Goal: Task Accomplishment & Management: Complete application form

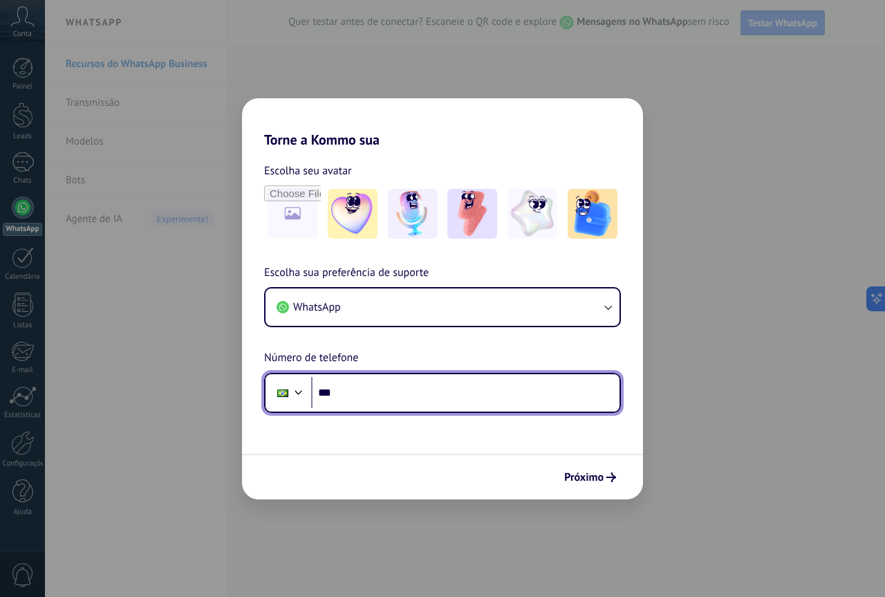
click at [373, 393] on input "***" at bounding box center [465, 393] width 309 height 32
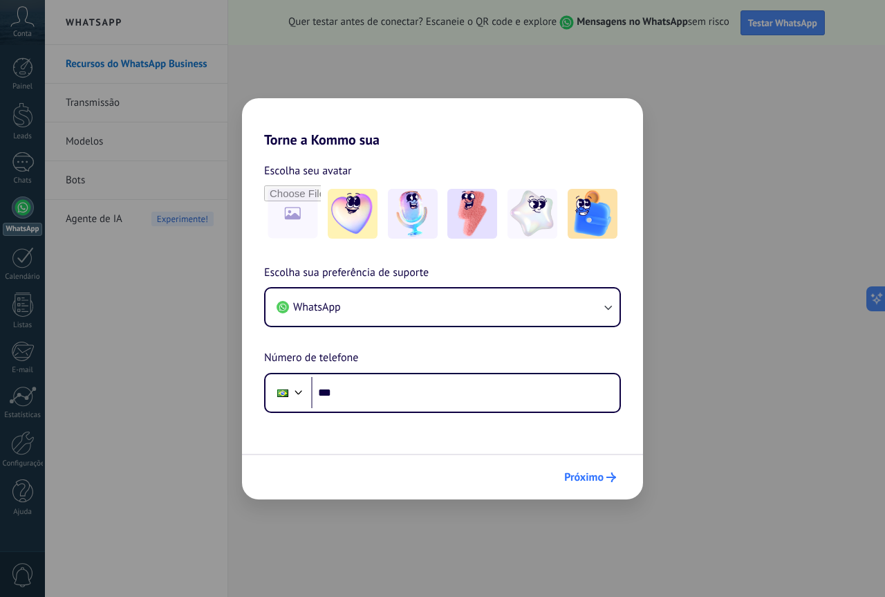
click at [587, 476] on span "Próximo" at bounding box center [583, 477] width 39 height 10
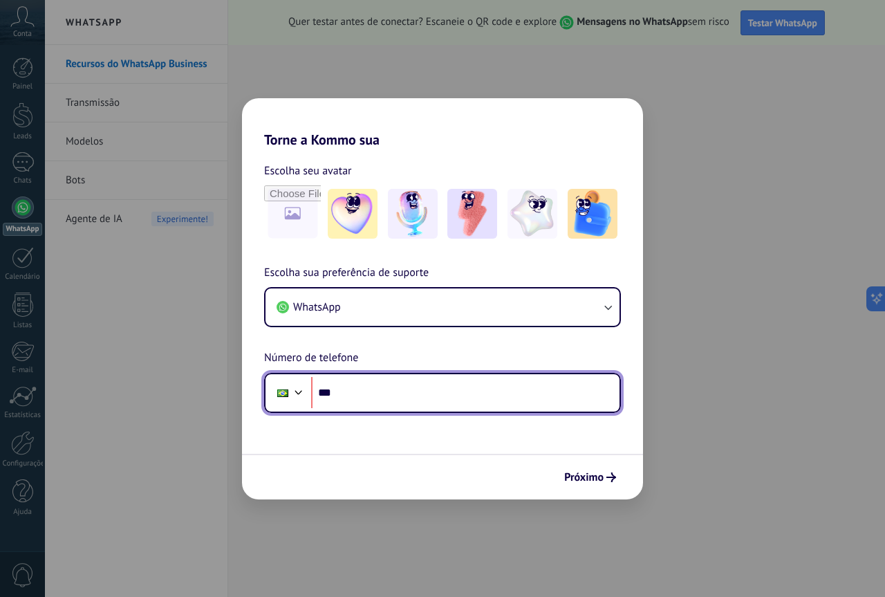
click at [410, 392] on input "***" at bounding box center [465, 393] width 309 height 32
type input "**********"
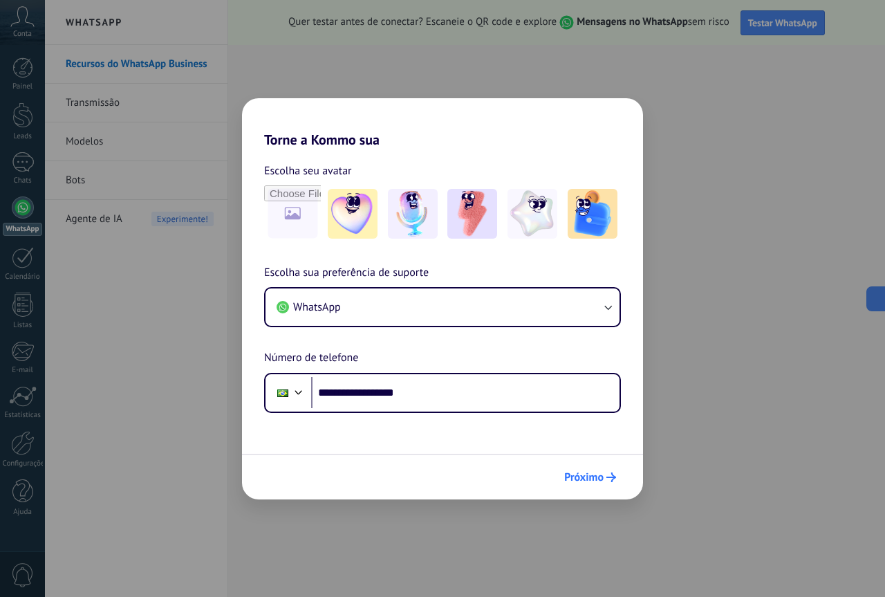
click at [585, 475] on span "Próximo" at bounding box center [583, 477] width 39 height 10
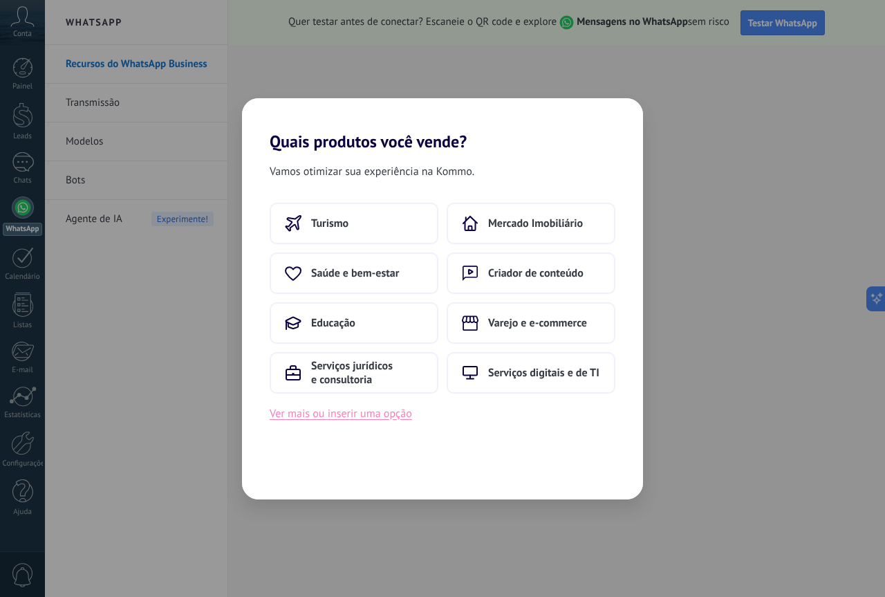
click at [336, 413] on button "Ver mais ou inserir uma opção" at bounding box center [341, 414] width 142 height 18
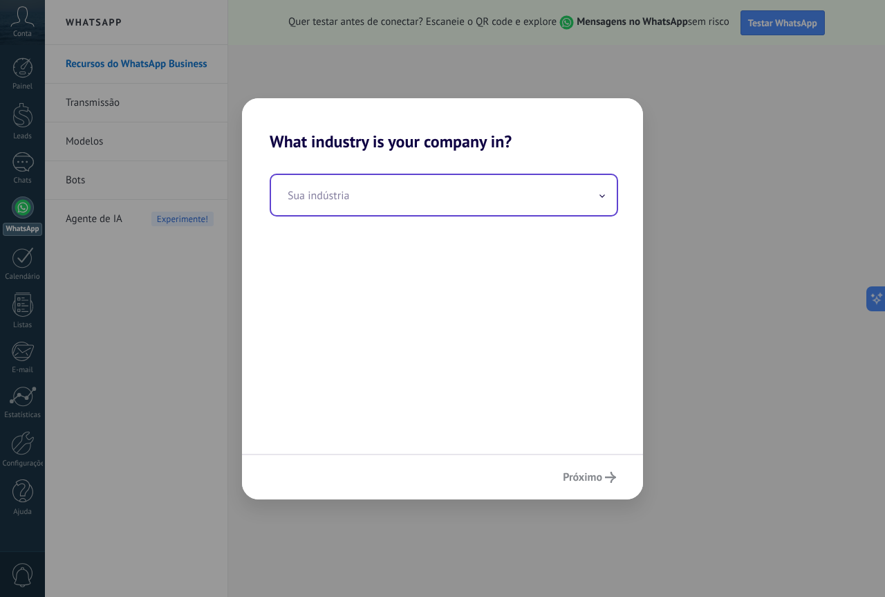
click at [374, 201] on input "text" at bounding box center [444, 195] width 346 height 40
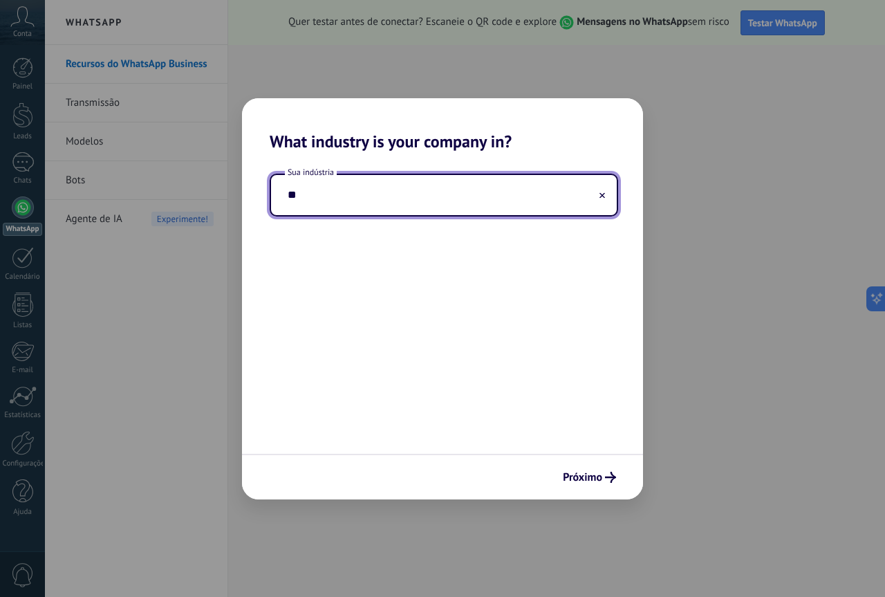
type input "*"
drag, startPoint x: 416, startPoint y: 202, endPoint x: 215, endPoint y: 214, distance: 200.9
click at [215, 214] on div "What industry is your company in? Sua indústria ****** Próximo" at bounding box center [442, 298] width 885 height 597
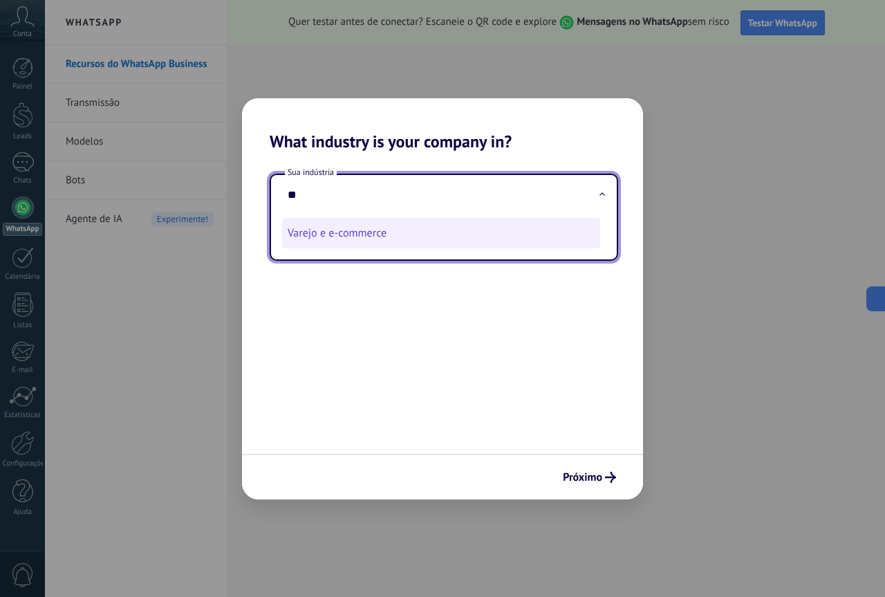
click at [341, 238] on li "Varejo e e-commerce" at bounding box center [441, 233] width 318 height 30
type input "**********"
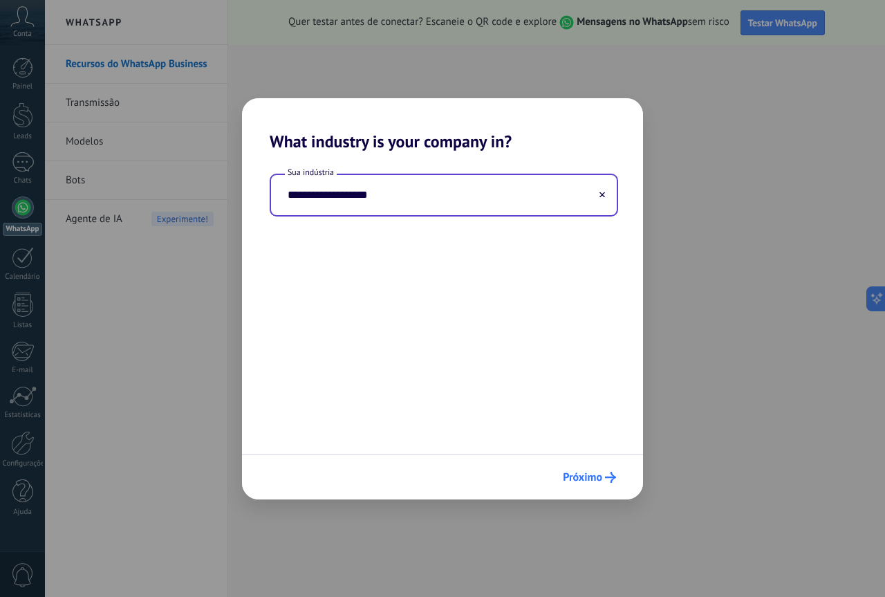
click at [591, 479] on span "Próximo" at bounding box center [582, 477] width 39 height 10
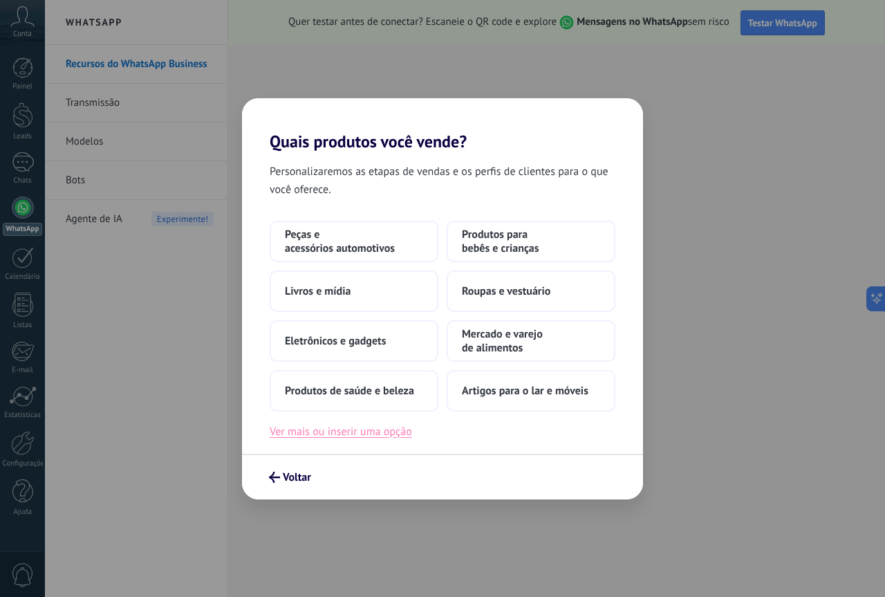
click at [374, 431] on button "Ver mais ou inserir uma opção" at bounding box center [341, 432] width 142 height 18
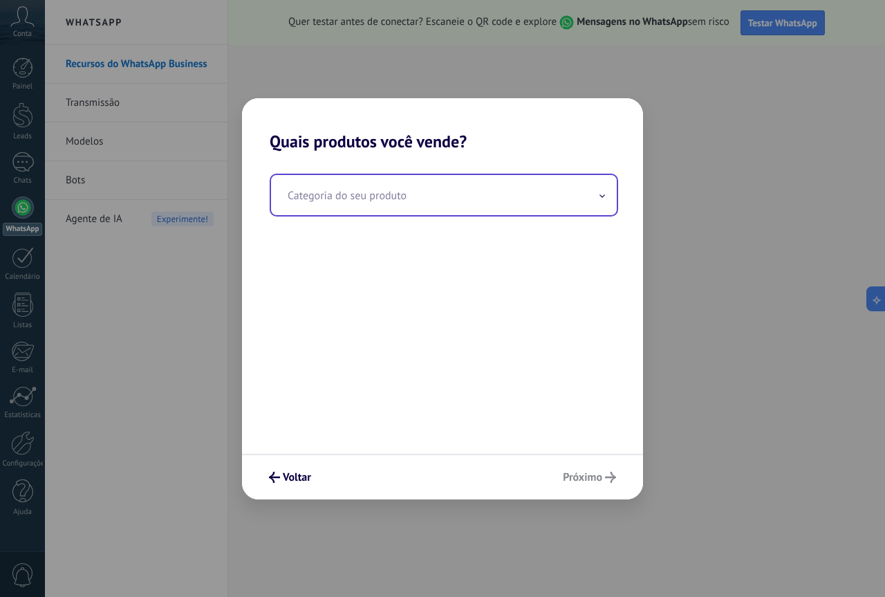
click at [389, 214] on input "text" at bounding box center [444, 195] width 346 height 40
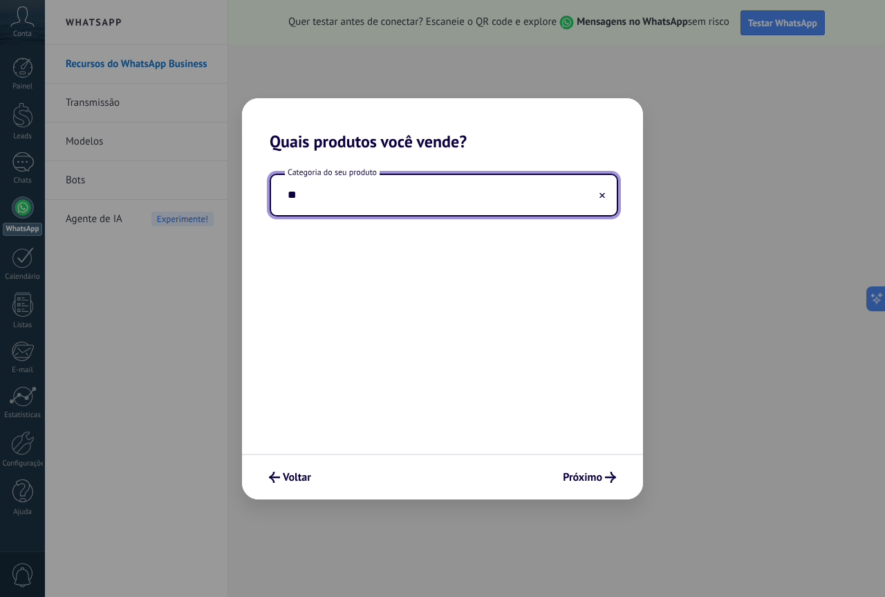
type input "*"
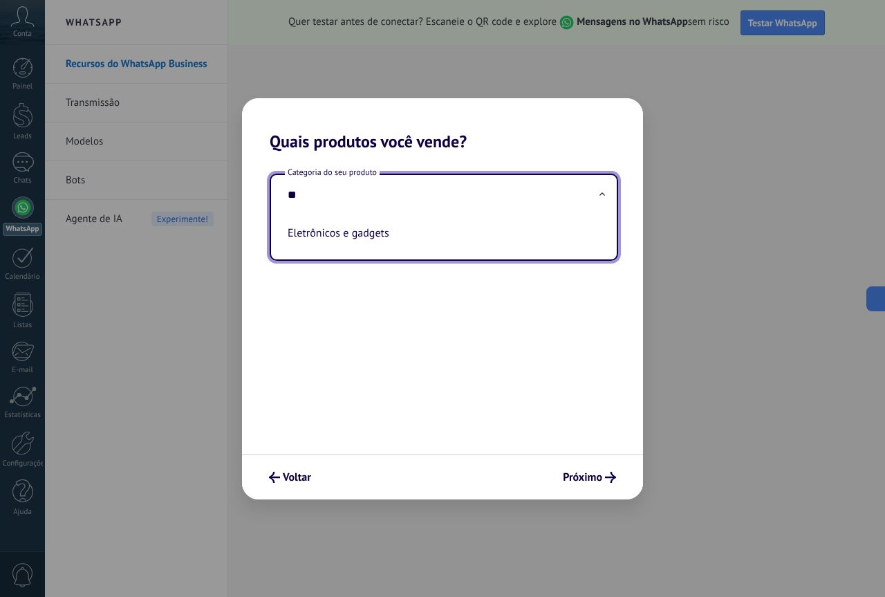
type input "*"
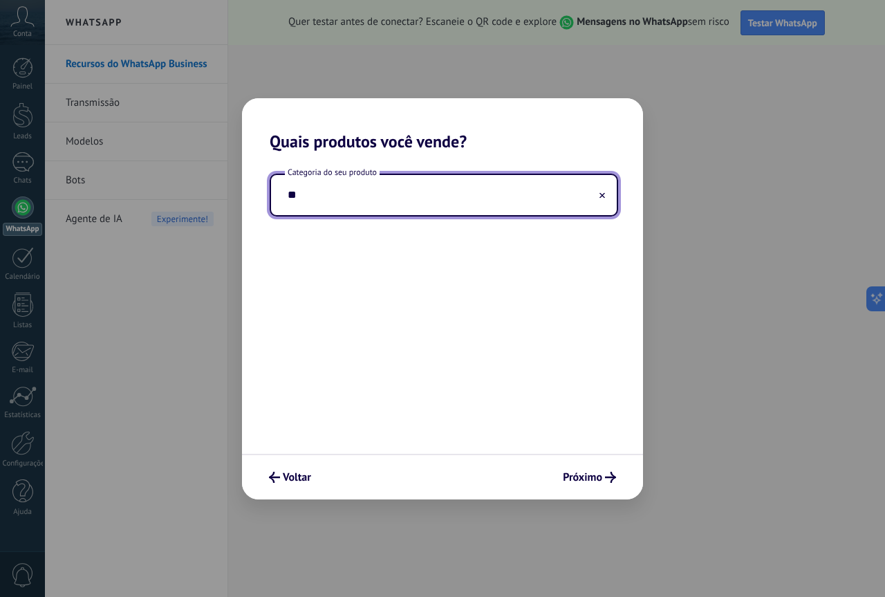
type input "*"
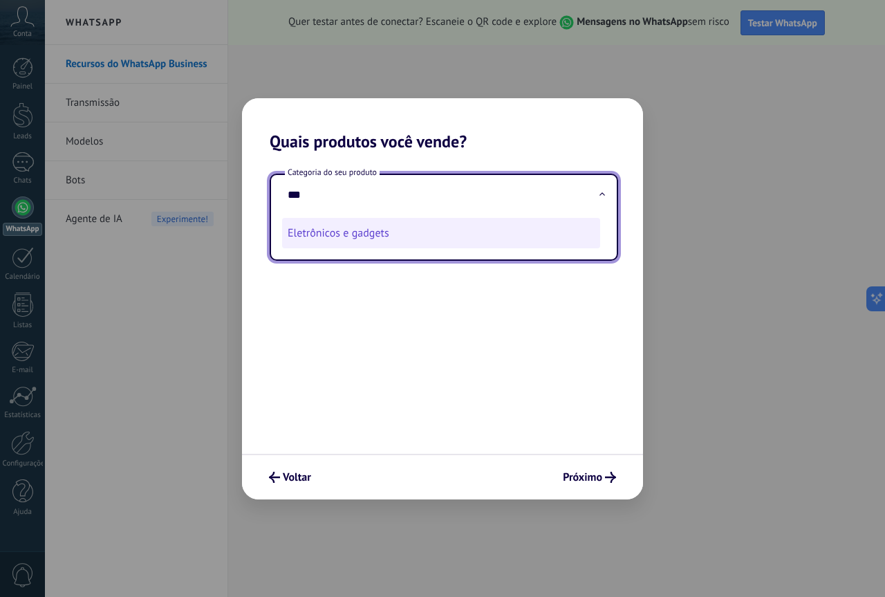
click at [374, 239] on li "Eletrônicos e gadgets" at bounding box center [441, 233] width 318 height 30
type input "**********"
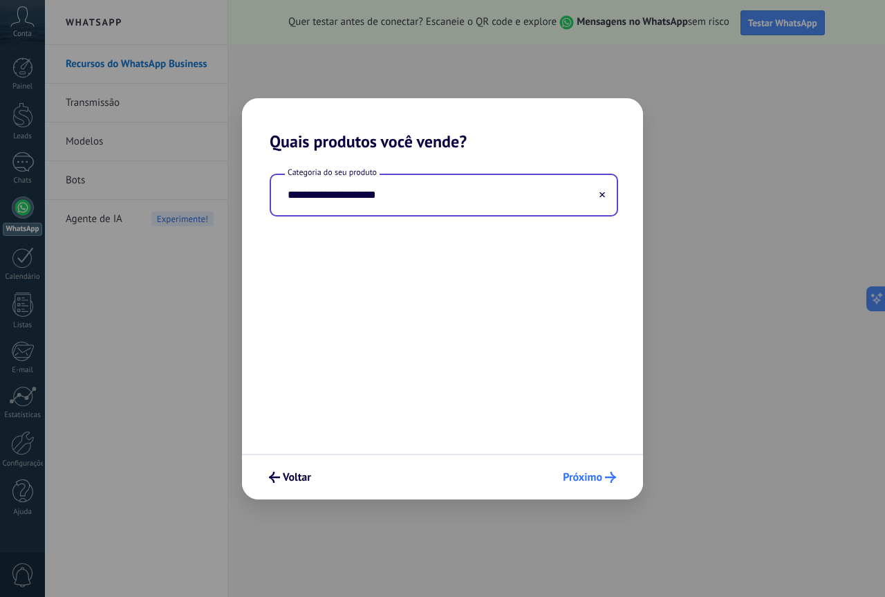
click at [584, 478] on span "Próximo" at bounding box center [582, 477] width 39 height 10
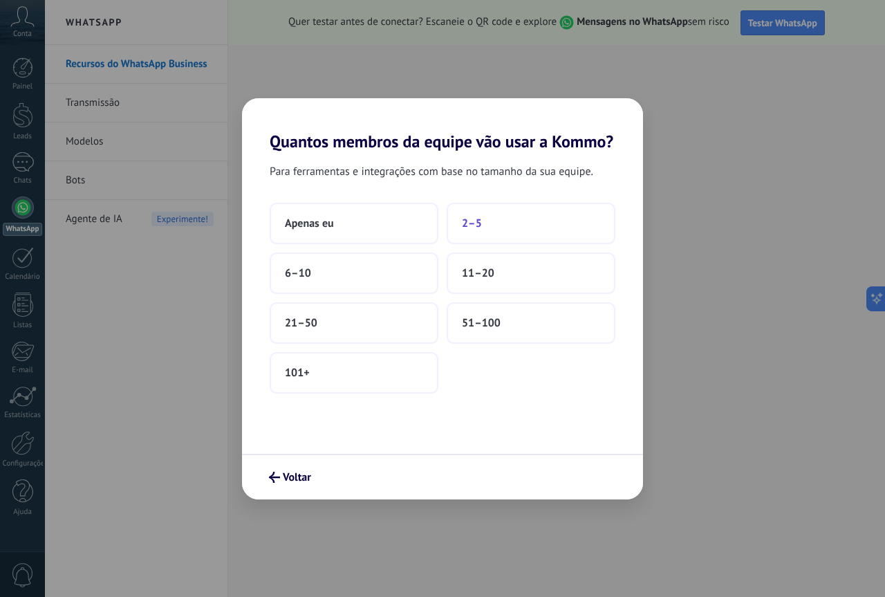
click at [480, 222] on span "2–5" at bounding box center [472, 224] width 20 height 14
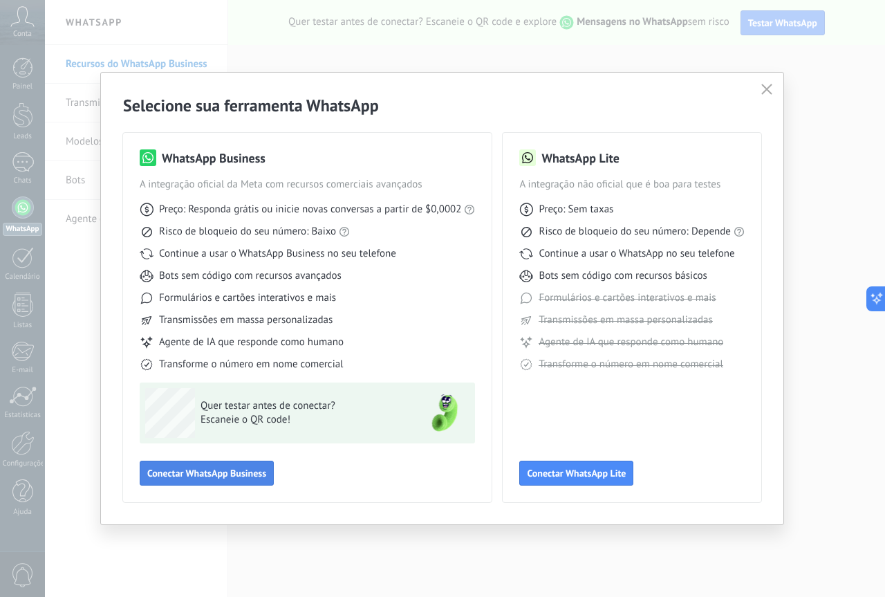
click at [224, 478] on span "Conectar WhatsApp Business" at bounding box center [206, 473] width 119 height 10
click at [764, 85] on icon "button" at bounding box center [767, 89] width 11 height 11
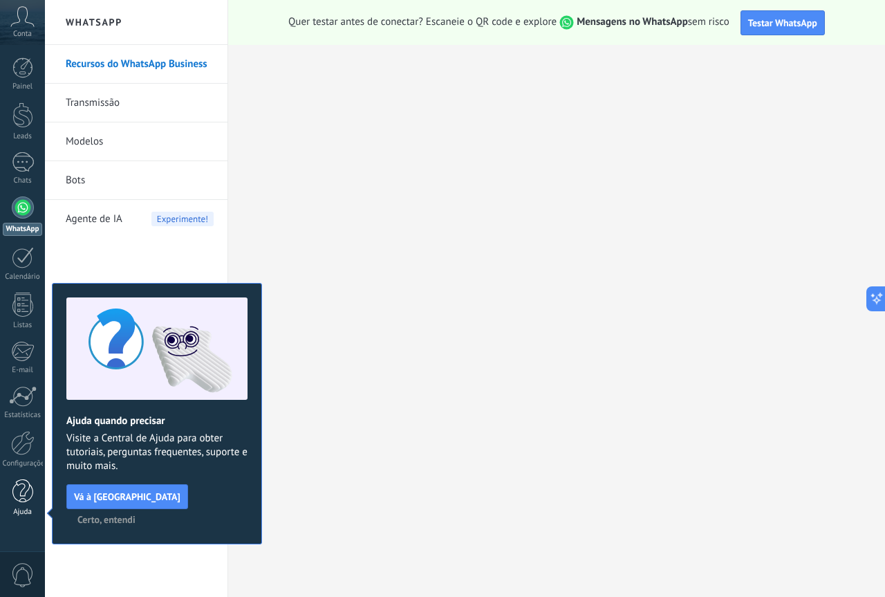
click at [22, 490] on div at bounding box center [22, 491] width 21 height 24
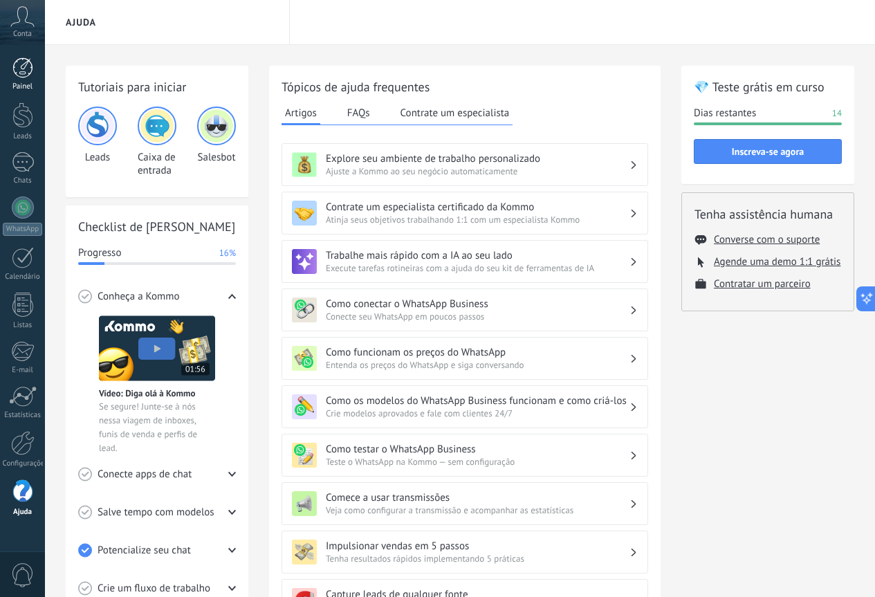
click at [20, 59] on div at bounding box center [22, 67] width 21 height 21
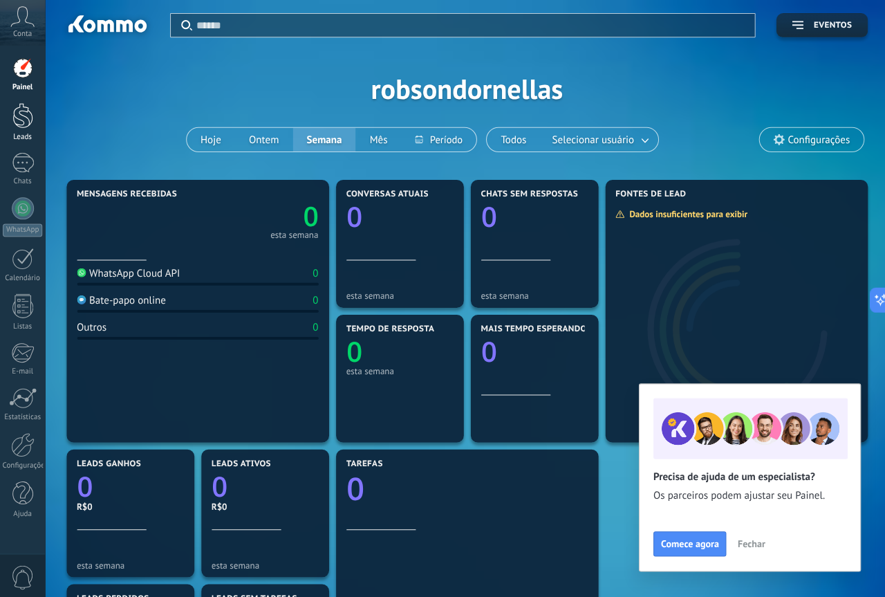
click at [26, 121] on div at bounding box center [22, 115] width 21 height 26
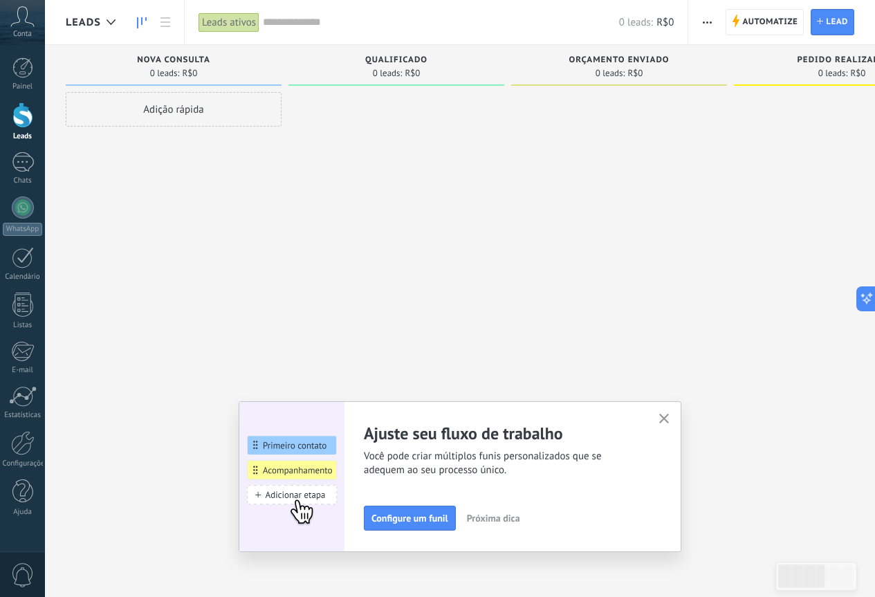
drag, startPoint x: 665, startPoint y: 417, endPoint x: 674, endPoint y: 400, distance: 19.5
click at [666, 416] on icon "button" at bounding box center [664, 419] width 10 height 10
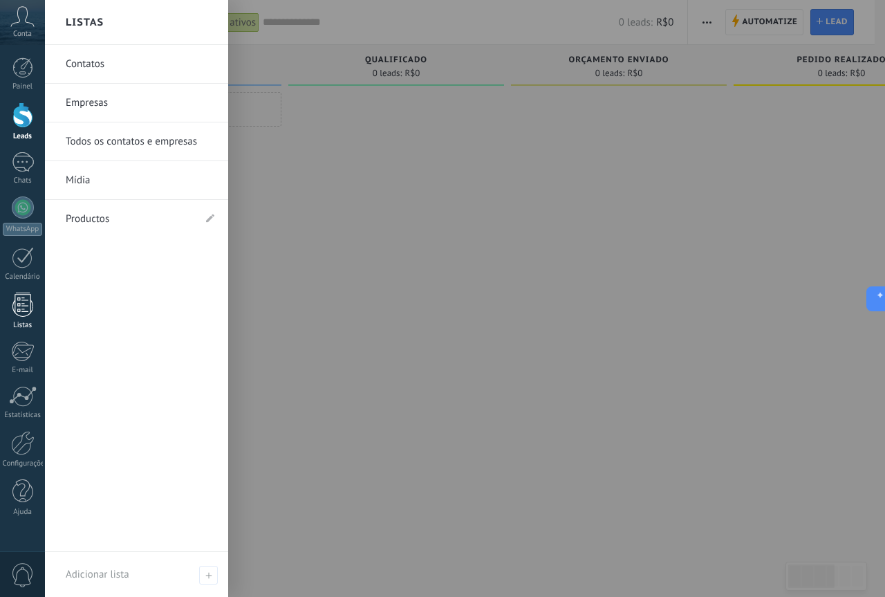
click at [30, 317] on link "Listas" at bounding box center [22, 311] width 45 height 37
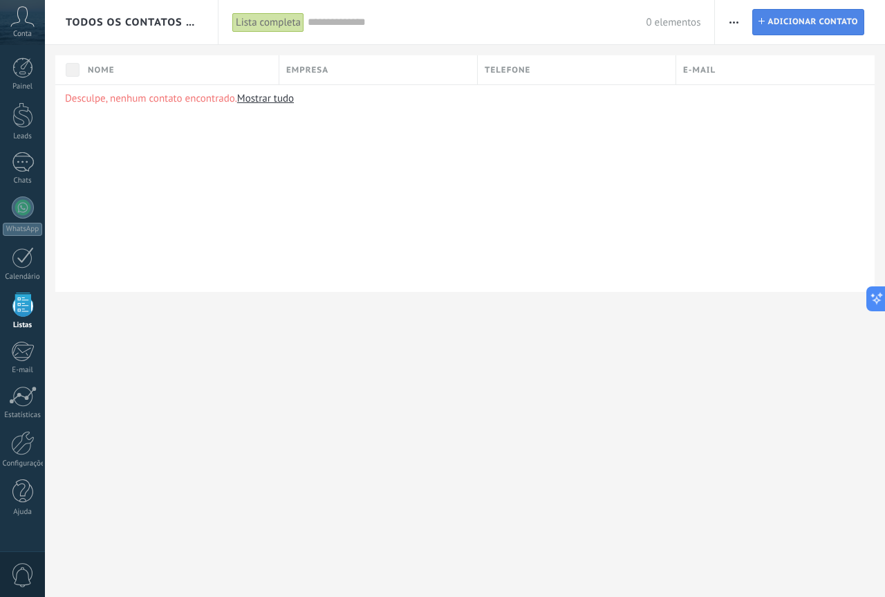
click at [823, 28] on span "Adicionar contato" at bounding box center [813, 22] width 91 height 25
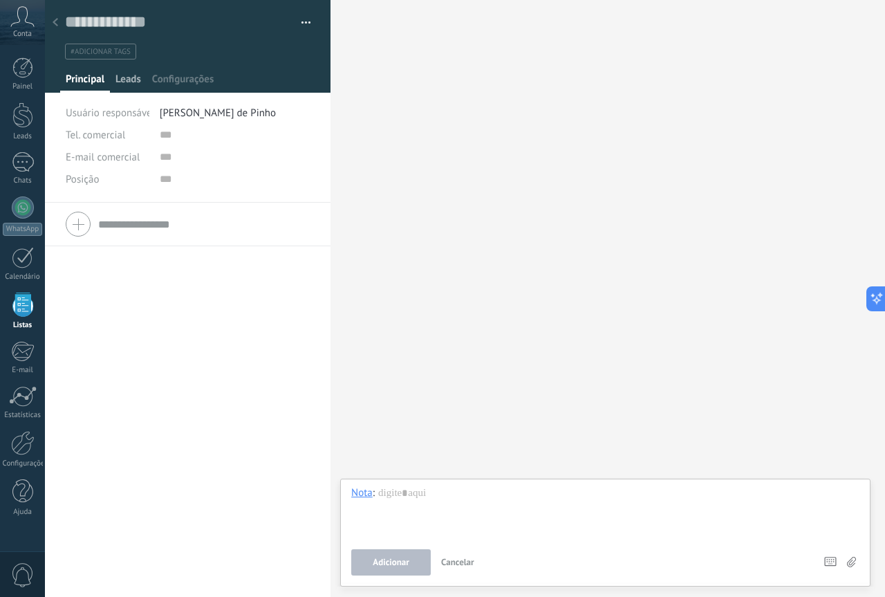
drag, startPoint x: 129, startPoint y: 81, endPoint x: 138, endPoint y: 80, distance: 9.8
click at [129, 80] on span "Leads" at bounding box center [129, 83] width 26 height 20
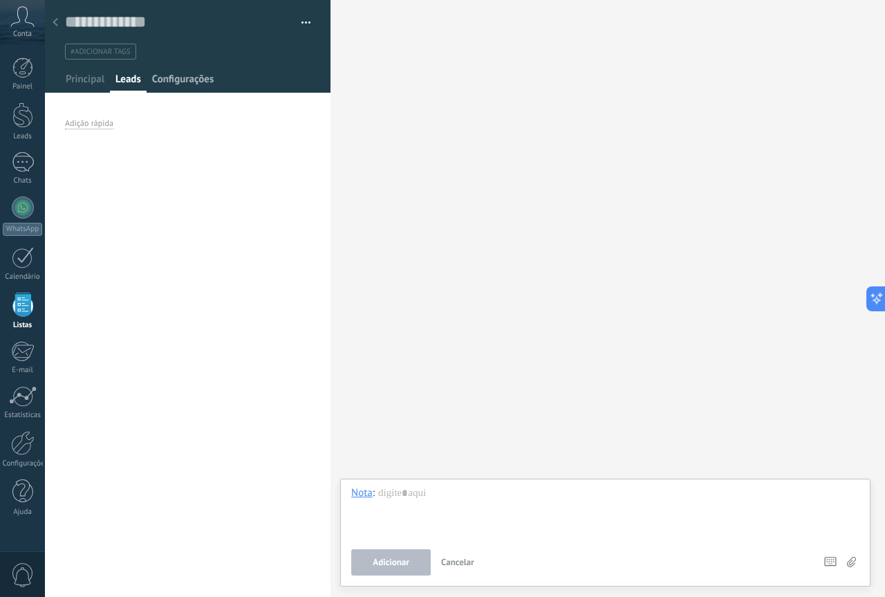
click at [186, 77] on span "Configurações" at bounding box center [183, 83] width 62 height 20
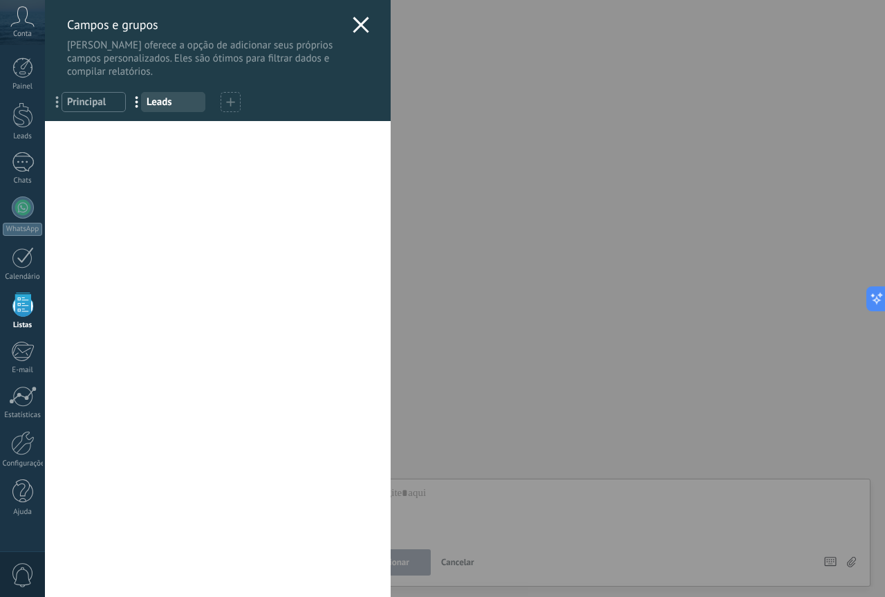
click at [365, 15] on div "[PERSON_NAME] e grupos Kommo oferece a opção de adicionar seus próprios campos …" at bounding box center [218, 39] width 346 height 78
click at [356, 15] on div "[PERSON_NAME] e grupos Kommo oferece a opção de adicionar seus próprios campos …" at bounding box center [218, 39] width 346 height 78
click at [360, 26] on icon at bounding box center [361, 25] width 17 height 17
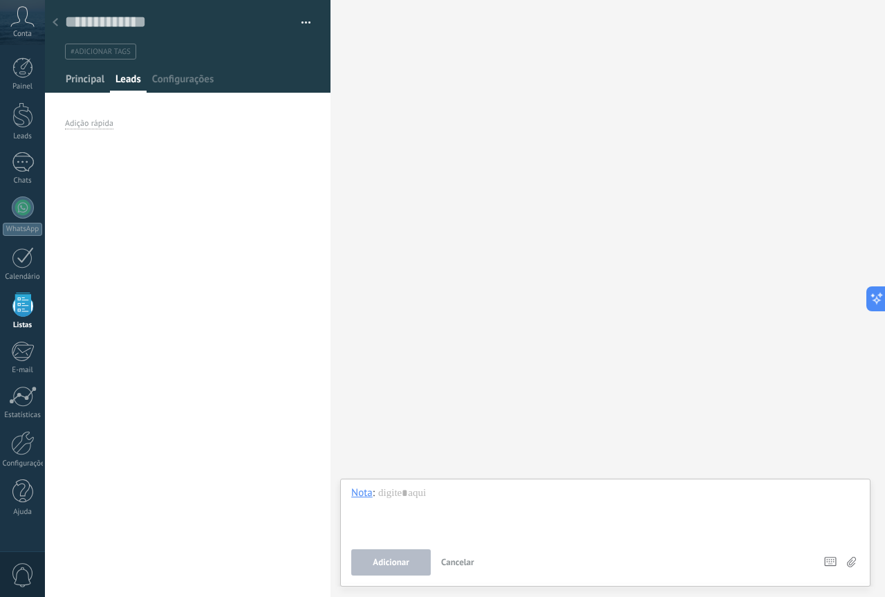
drag, startPoint x: 60, startPoint y: 78, endPoint x: 68, endPoint y: 80, distance: 7.9
click at [62, 78] on div "Principal" at bounding box center [85, 83] width 50 height 20
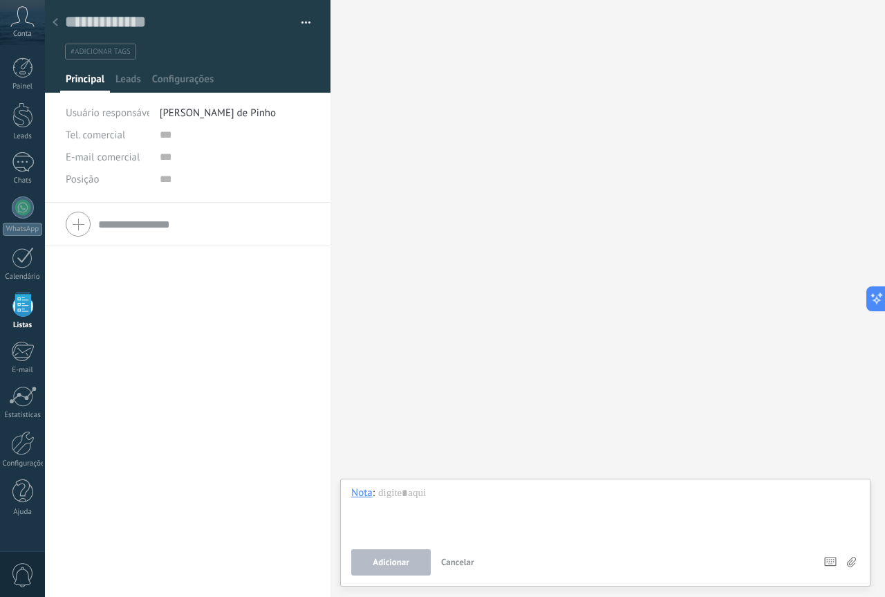
click at [122, 229] on input "text" at bounding box center [204, 224] width 212 height 22
click at [171, 78] on span "Configurações" at bounding box center [183, 83] width 62 height 20
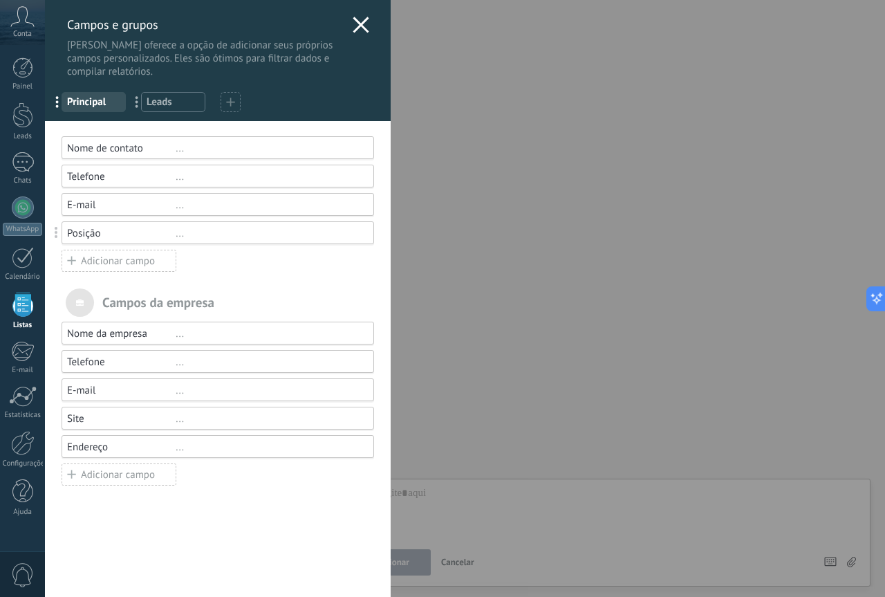
click at [356, 26] on use at bounding box center [361, 25] width 16 height 16
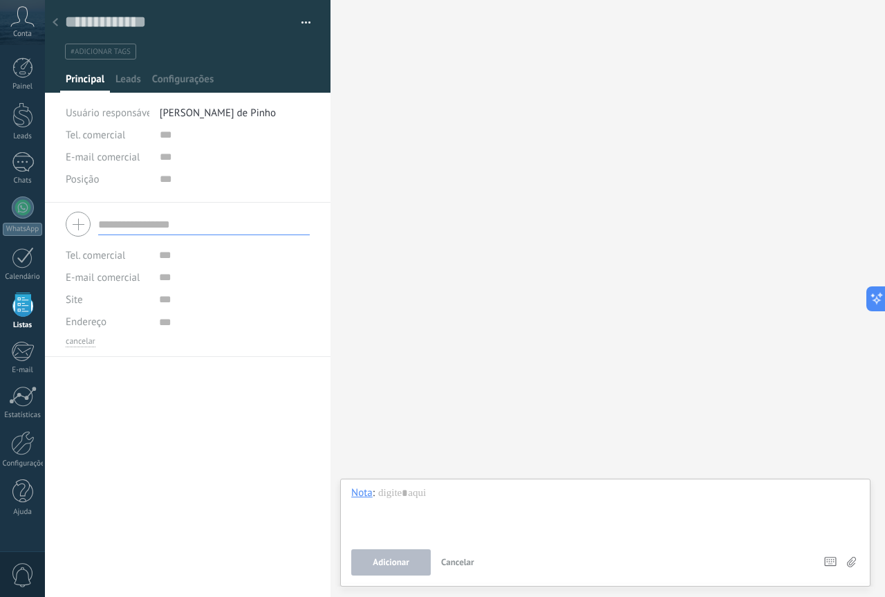
click at [302, 24] on span "button" at bounding box center [307, 25] width 10 height 3
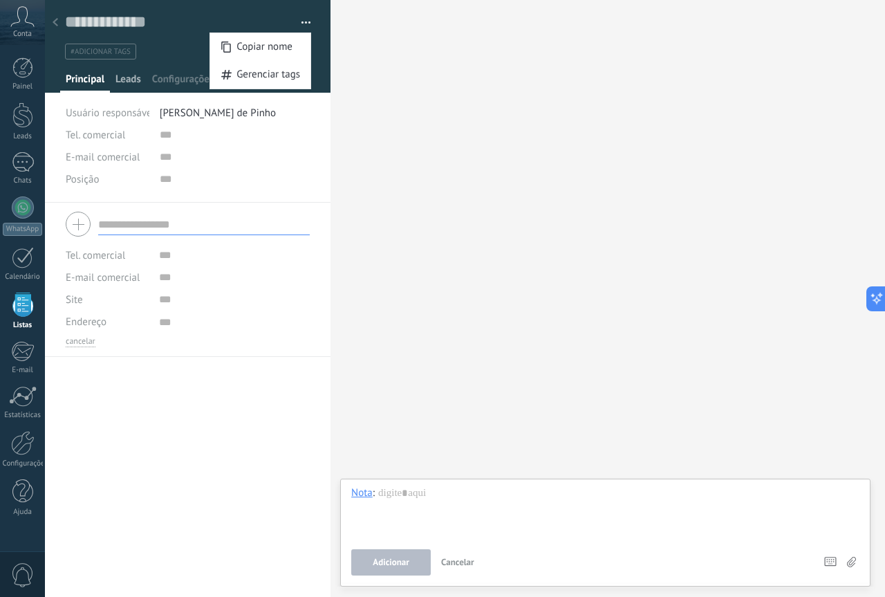
click at [136, 75] on span "Leads" at bounding box center [129, 83] width 26 height 20
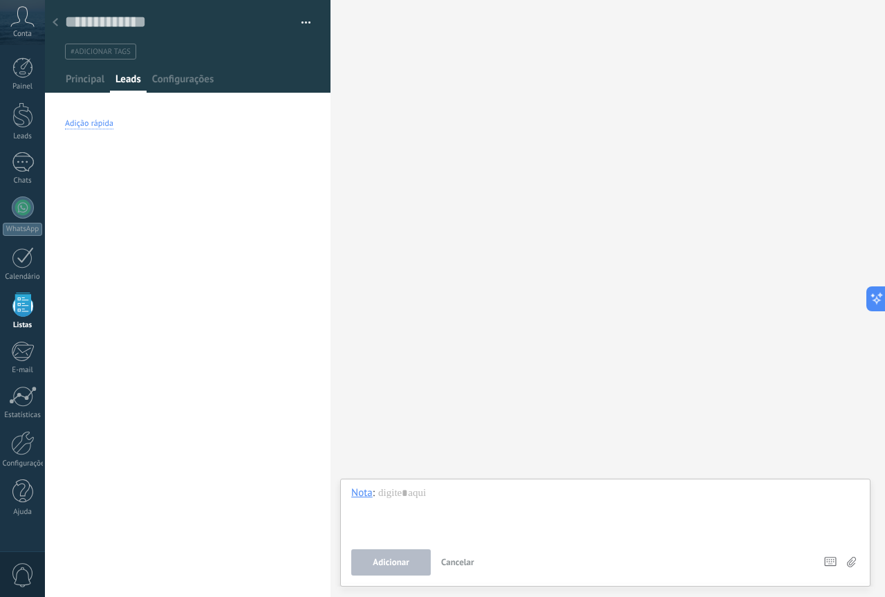
click at [91, 127] on div "Adição rápida" at bounding box center [89, 123] width 48 height 11
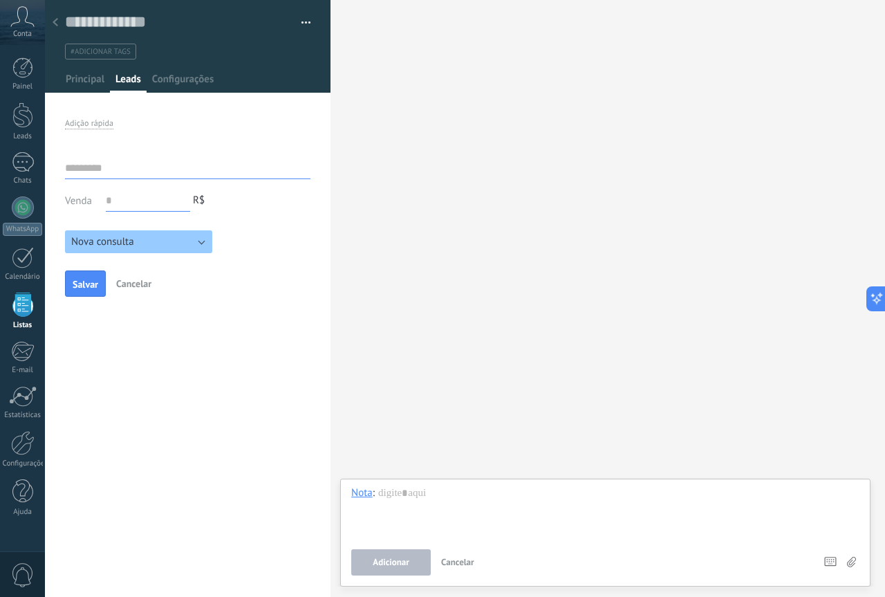
click at [304, 19] on button "button" at bounding box center [301, 22] width 20 height 21
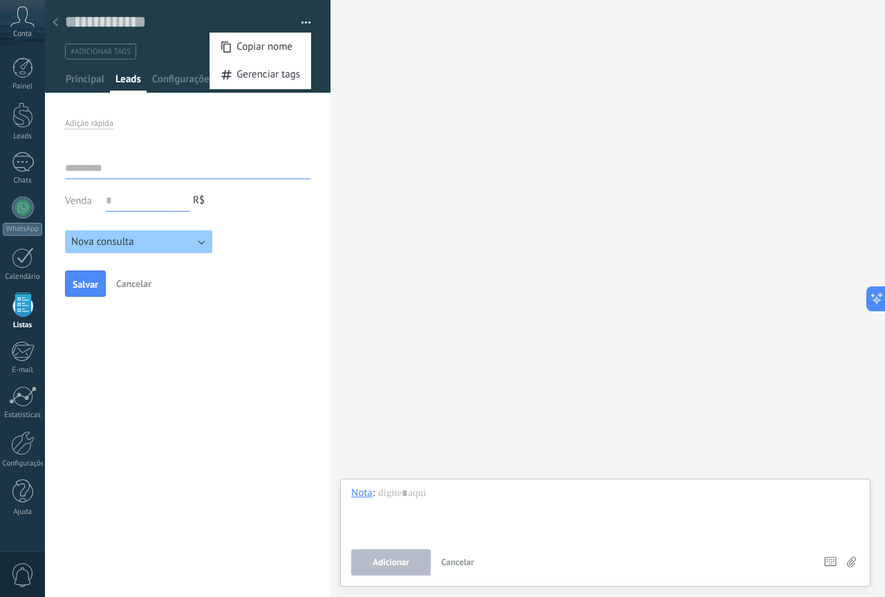
click at [564, 164] on div "Buscar Carregar mais Participantes:" at bounding box center [608, 298] width 555 height 597
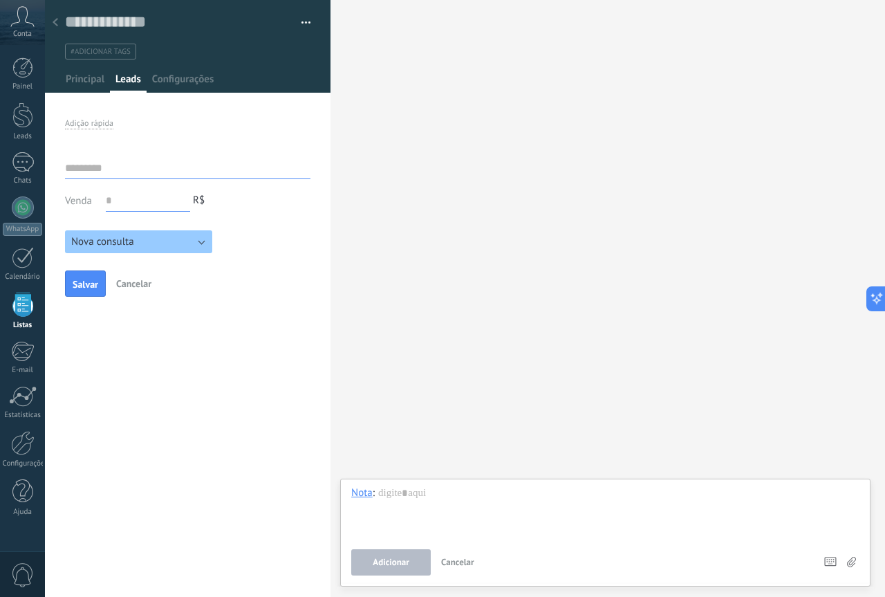
click at [28, 6] on div "Conta" at bounding box center [22, 22] width 45 height 45
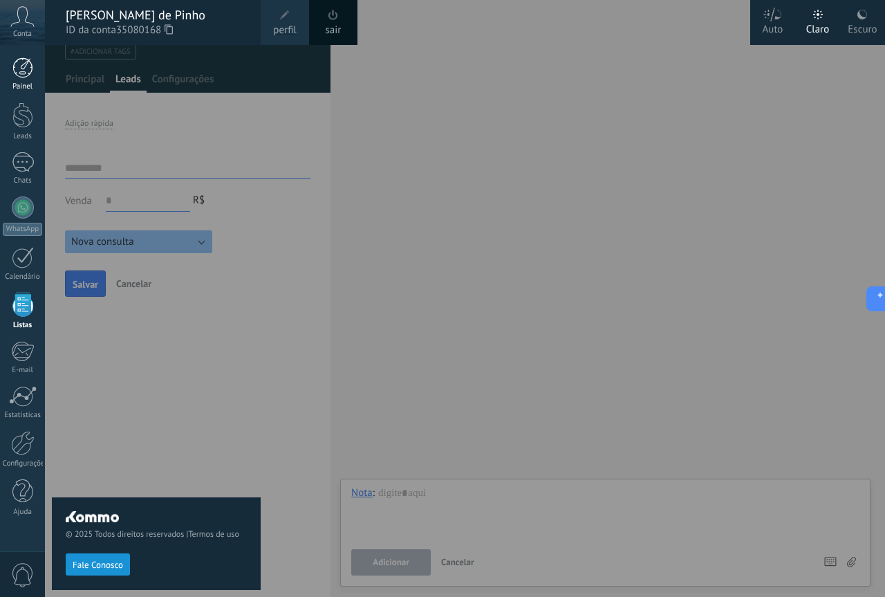
click at [25, 73] on div at bounding box center [22, 67] width 21 height 21
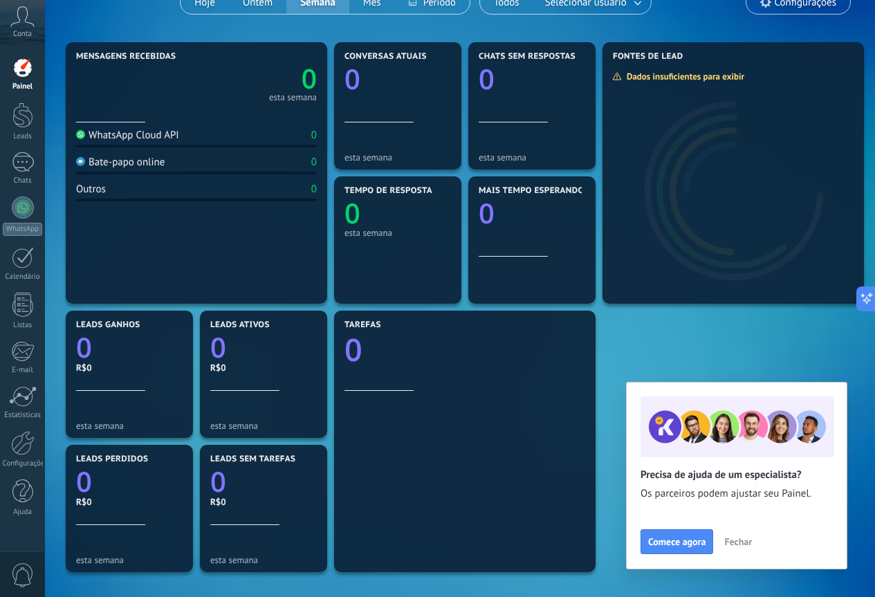
scroll to position [138, 0]
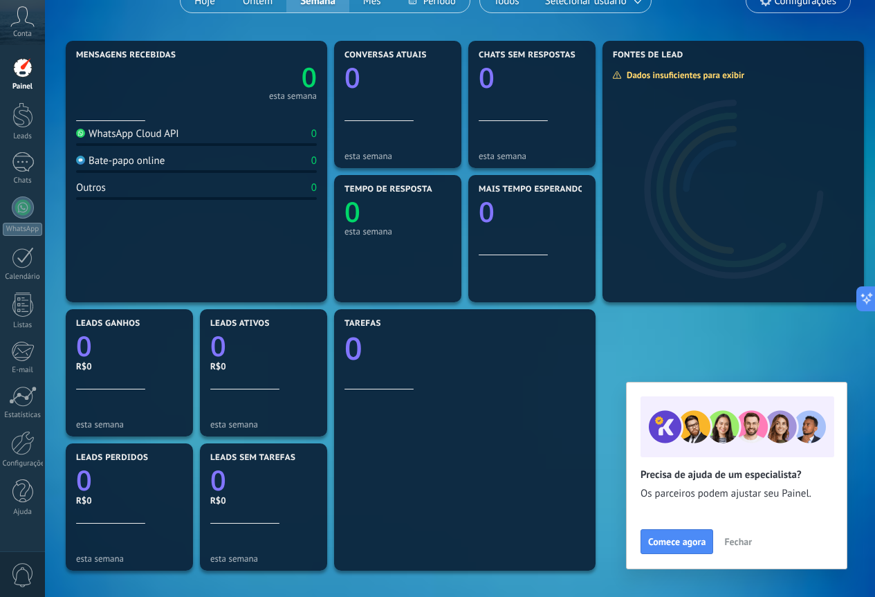
click at [733, 540] on span "Fechar" at bounding box center [738, 542] width 28 height 10
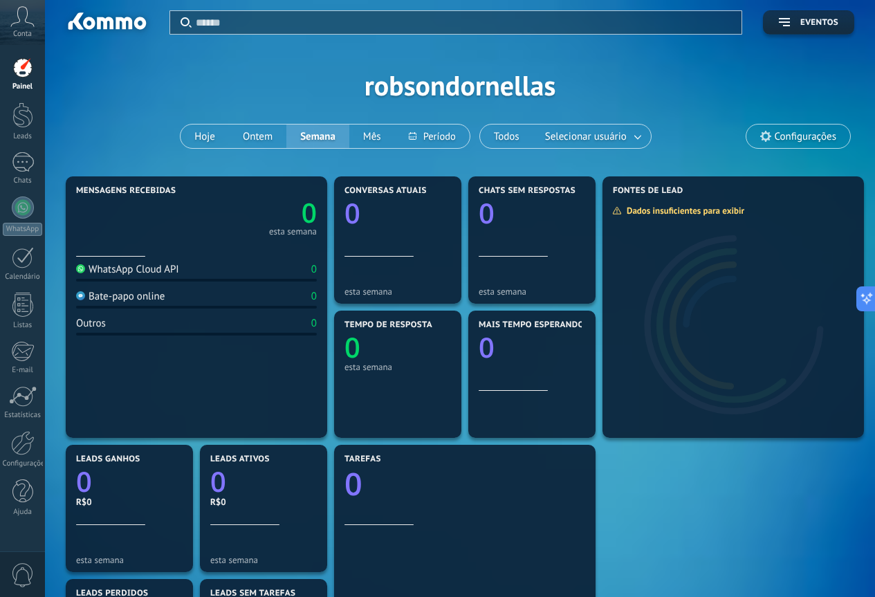
scroll to position [0, 0]
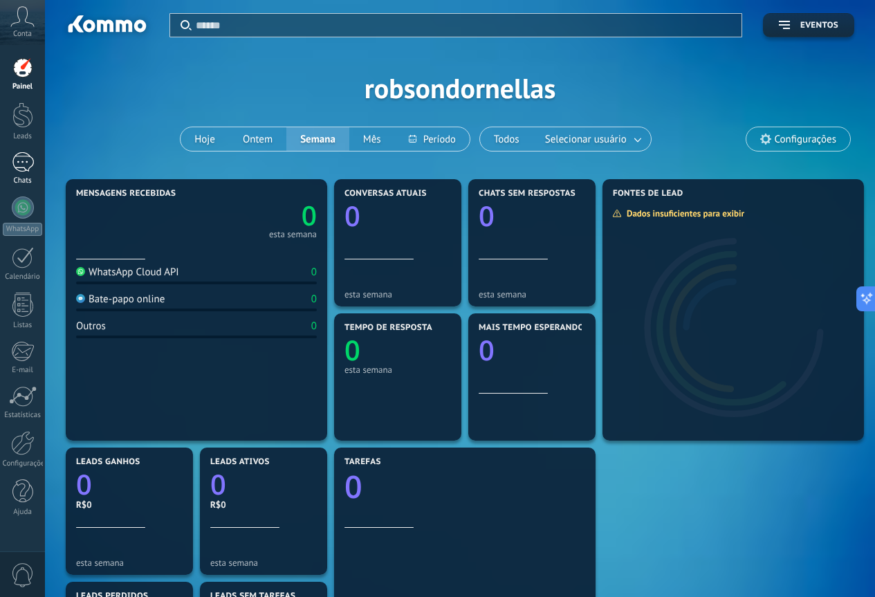
click at [29, 156] on div at bounding box center [23, 162] width 22 height 20
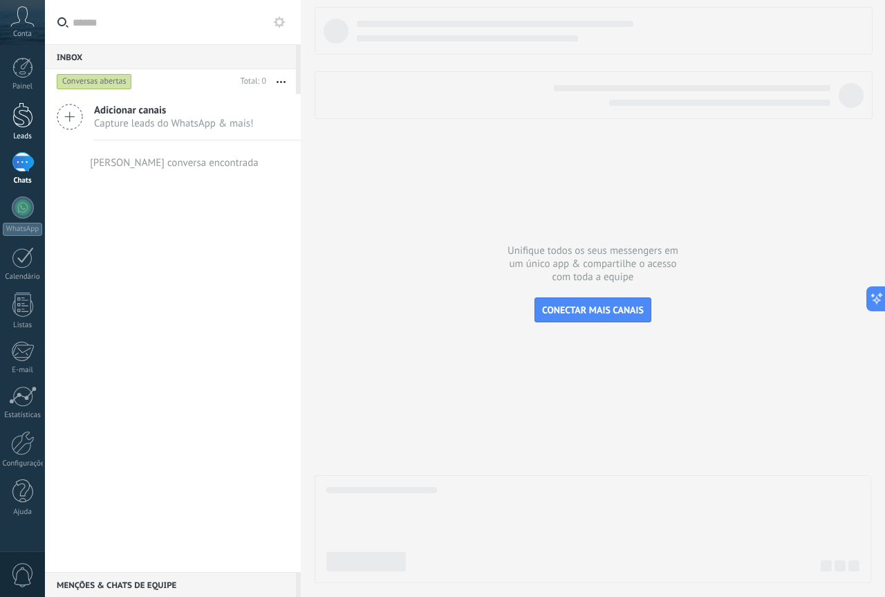
click at [22, 110] on div at bounding box center [22, 115] width 21 height 26
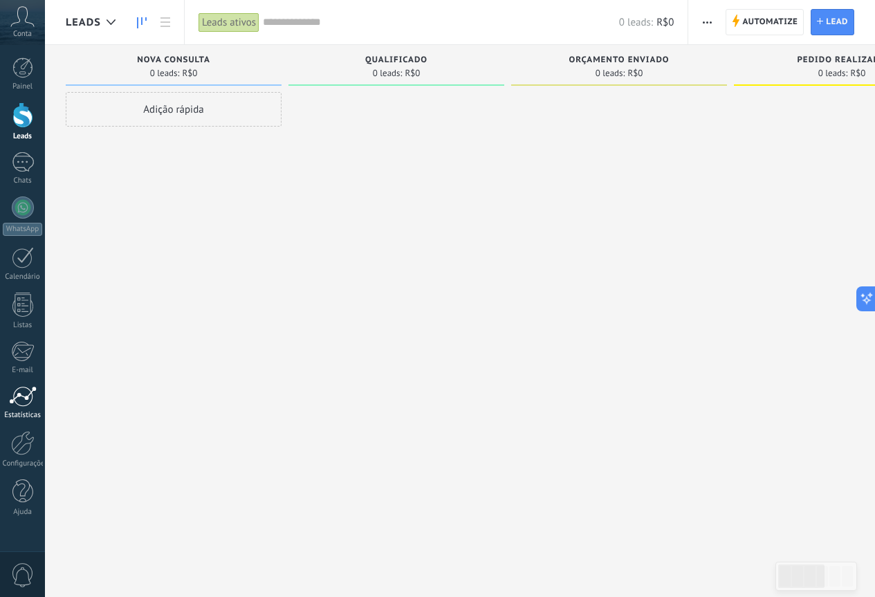
click at [26, 407] on link "Estatísticas" at bounding box center [22, 403] width 45 height 34
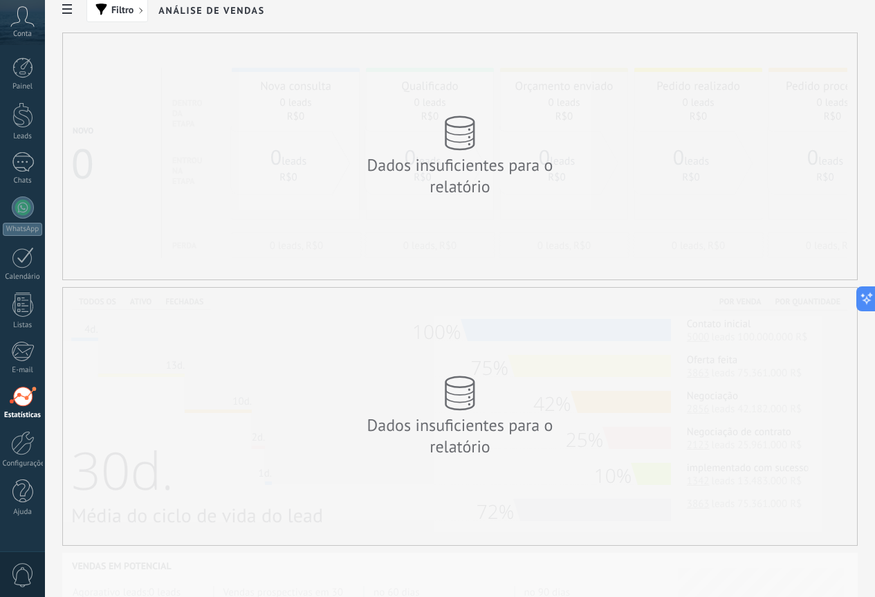
scroll to position [3, 0]
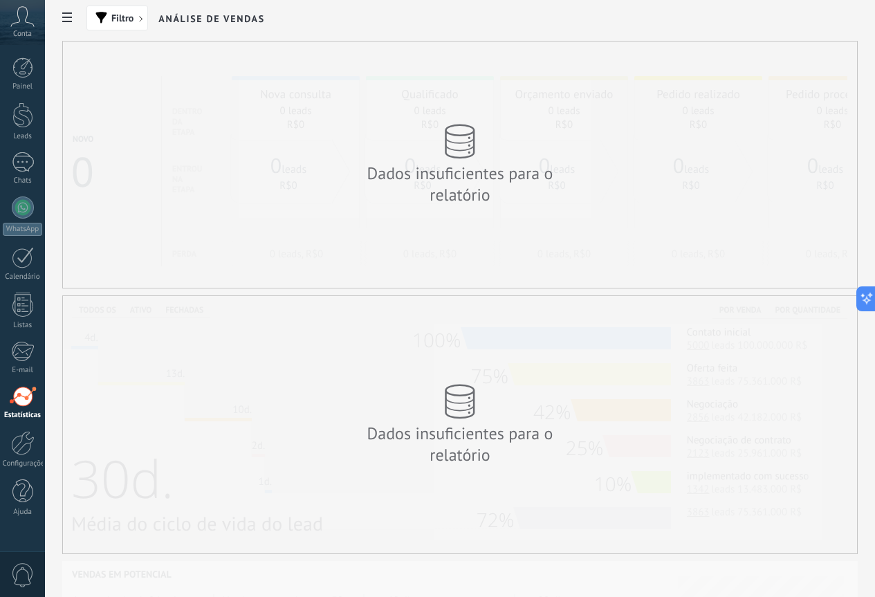
click at [16, 30] on span "Conta" at bounding box center [22, 34] width 19 height 9
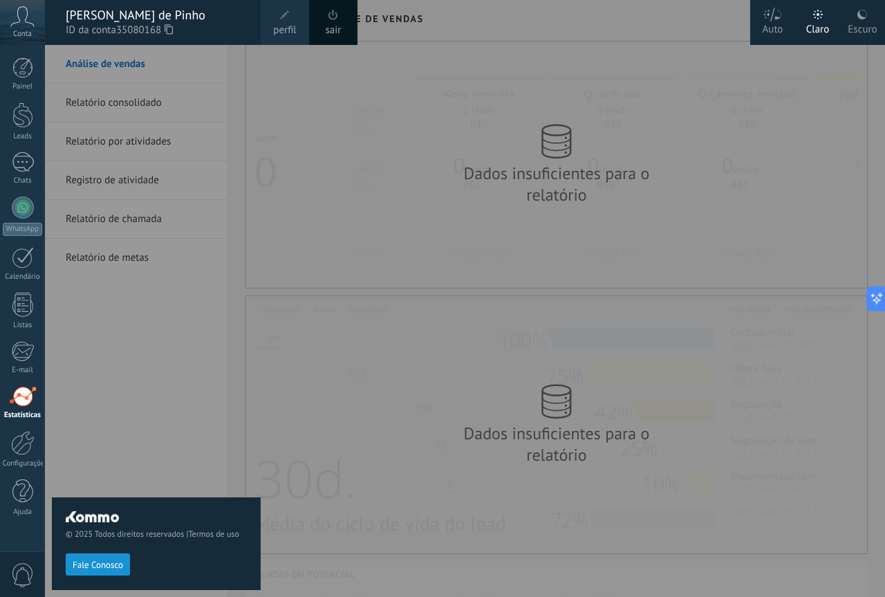
click at [330, 18] on span at bounding box center [334, 15] width 10 height 10
